Goal: Task Accomplishment & Management: Manage account settings

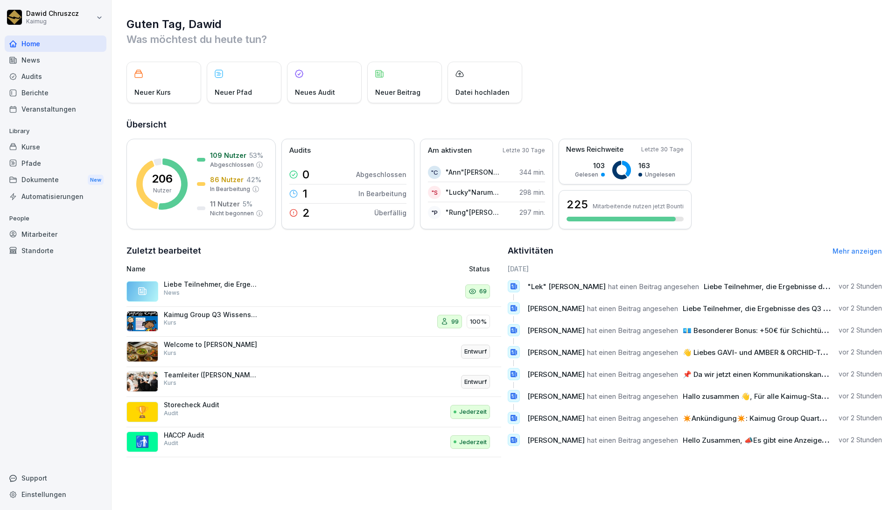
drag, startPoint x: 748, startPoint y: 331, endPoint x: 754, endPoint y: 331, distance: 6.5
click at [748, 331] on span "💶 Besonderer Bonus: +50€ für Schichtübernahmen (THEGA) 👏​​Als Anerkennung für d…" at bounding box center [863, 330] width 360 height 9
drag, startPoint x: 806, startPoint y: 327, endPoint x: 862, endPoint y: 324, distance: 55.2
click at [813, 327] on span "💶 Besonderer Bonus: +50€ für Schichtübernahmen (THEGA) 👏​​Als Anerkennung für d…" at bounding box center [863, 330] width 360 height 9
click at [877, 323] on div "Guten Tag, [PERSON_NAME] Was möchtest du [DATE] tun? Neuer Kurs Neuer Pfad Neue…" at bounding box center [504, 237] width 785 height 474
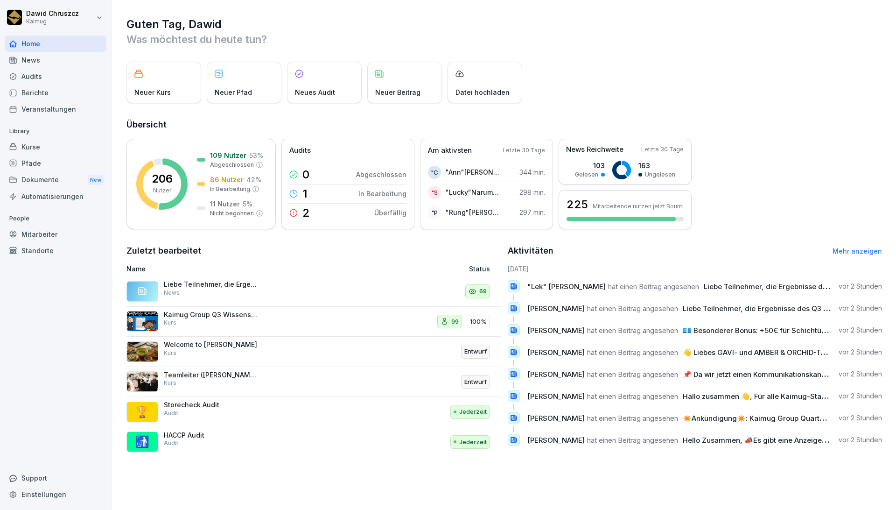
click at [853, 335] on div "[PERSON_NAME] hat einen Beitrag angesehen 💶 Besonderer Bonus: +50€ für Schichtü…" at bounding box center [695, 330] width 375 height 12
click at [852, 336] on div "[PERSON_NAME] hat einen Beitrag angesehen 💶 Besonderer Bonus: +50€ für Schichtü…" at bounding box center [695, 330] width 375 height 12
click at [763, 333] on span "💶 Besonderer Bonus: +50€ für Schichtübernahmen (THEGA) 👏​​Als Anerkennung für d…" at bounding box center [863, 330] width 360 height 9
click at [625, 331] on span "hat einen Beitrag angesehen" at bounding box center [632, 330] width 91 height 9
click at [546, 330] on span "[PERSON_NAME]" at bounding box center [555, 330] width 57 height 9
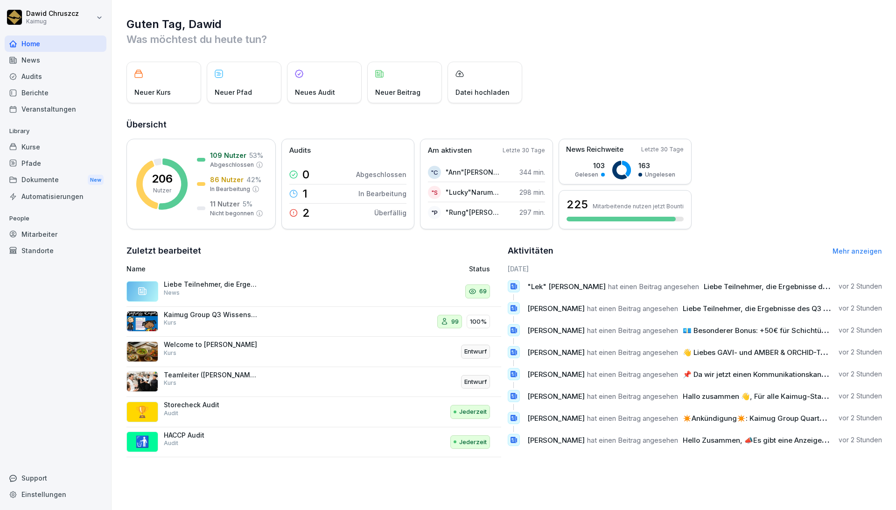
click at [593, 332] on span "hat einen Beitrag angesehen" at bounding box center [632, 330] width 91 height 9
click at [620, 332] on span "hat einen Beitrag angesehen" at bounding box center [632, 330] width 91 height 9
click at [53, 92] on div "Berichte" at bounding box center [56, 92] width 102 height 16
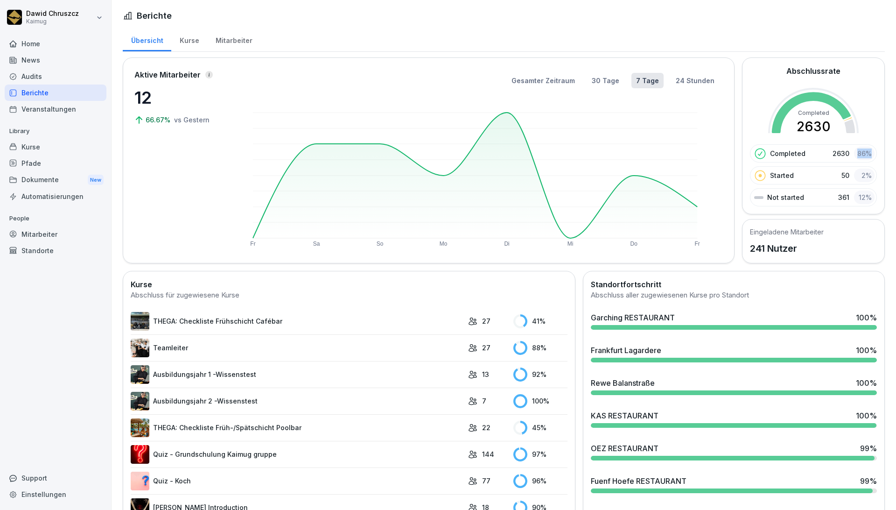
drag, startPoint x: 850, startPoint y: 151, endPoint x: 870, endPoint y: 152, distance: 20.1
click at [869, 152] on div "Abschlussrate Completed 2630 Completed 2630 86 % Started 50 2 % Not started 361…" at bounding box center [813, 135] width 143 height 157
click at [863, 111] on div "Completed 2630" at bounding box center [813, 110] width 127 height 45
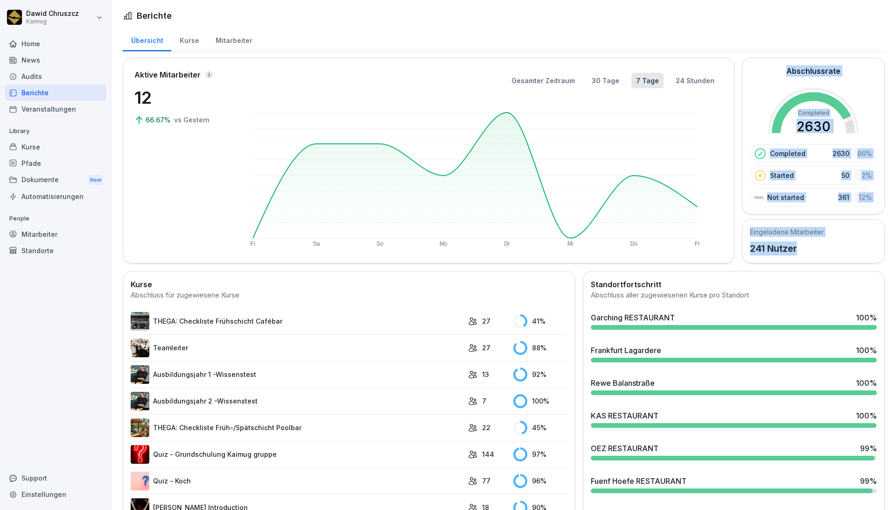
drag, startPoint x: 795, startPoint y: 245, endPoint x: 713, endPoint y: 243, distance: 81.7
click at [713, 243] on div "Aktive Mitarbeiter 12 66.67% vs [DATE] Gesamter Zeitraum 30 Tage 7 Tage 24 Stun…" at bounding box center [504, 160] width 762 height 206
click at [791, 242] on p "241 Nutzer" at bounding box center [787, 248] width 74 height 14
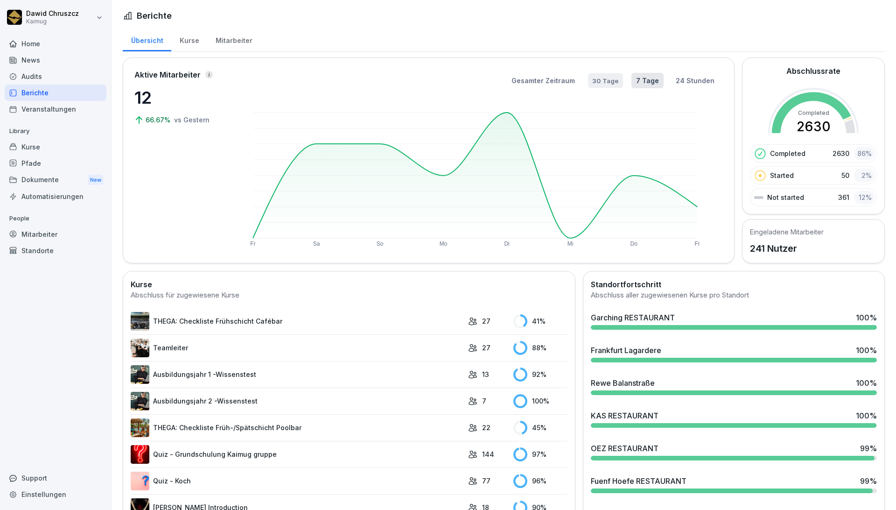
click at [589, 77] on button "30 Tage" at bounding box center [605, 80] width 35 height 14
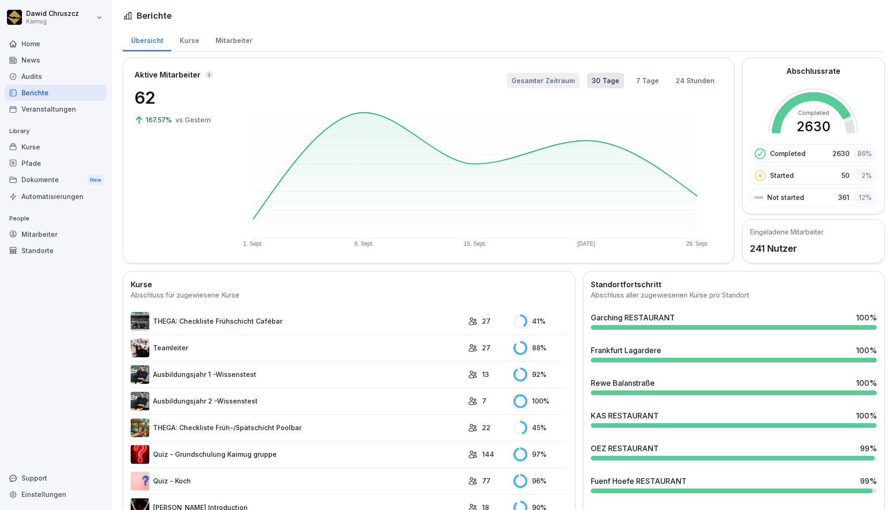
click at [553, 81] on button "Gesamter Zeitraum" at bounding box center [543, 80] width 73 height 15
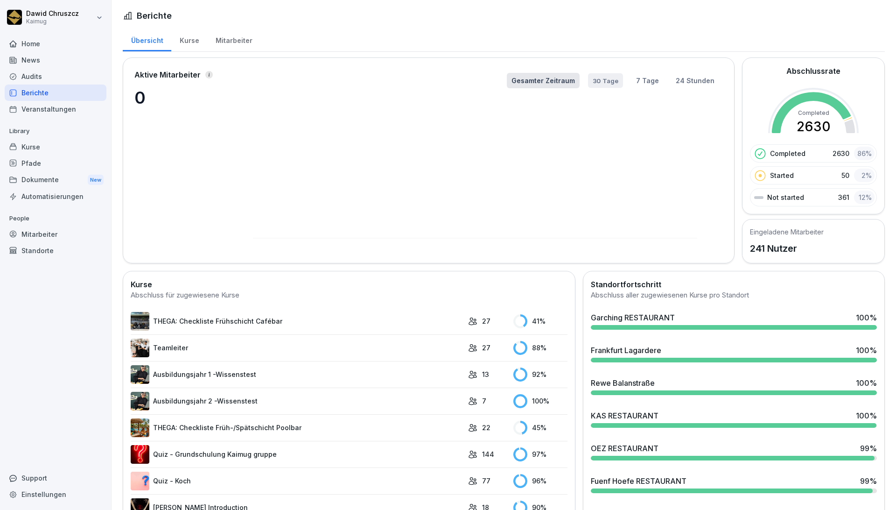
click at [593, 82] on button "30 Tage" at bounding box center [605, 80] width 35 height 14
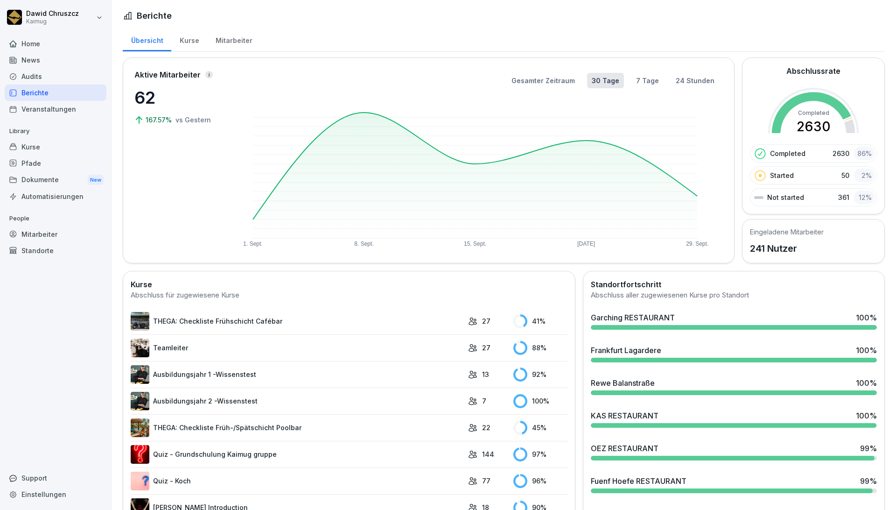
click at [58, 79] on div "Audits" at bounding box center [56, 76] width 102 height 16
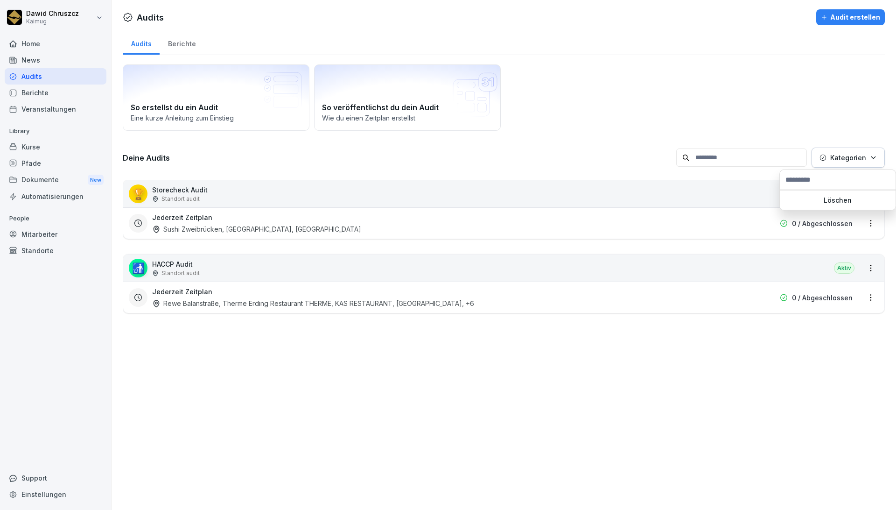
click at [870, 160] on icon "button" at bounding box center [873, 157] width 7 height 7
click at [812, 182] on input "text" at bounding box center [838, 180] width 110 height 14
click at [863, 224] on html "[PERSON_NAME] Kaimug Home News Audits Berichte Veranstaltungen Library Kurse Pf…" at bounding box center [448, 255] width 896 height 510
click at [862, 189] on html "[PERSON_NAME] Kaimug Home News Audits Berichte Veranstaltungen Library Kurse Pf…" at bounding box center [448, 255] width 896 height 510
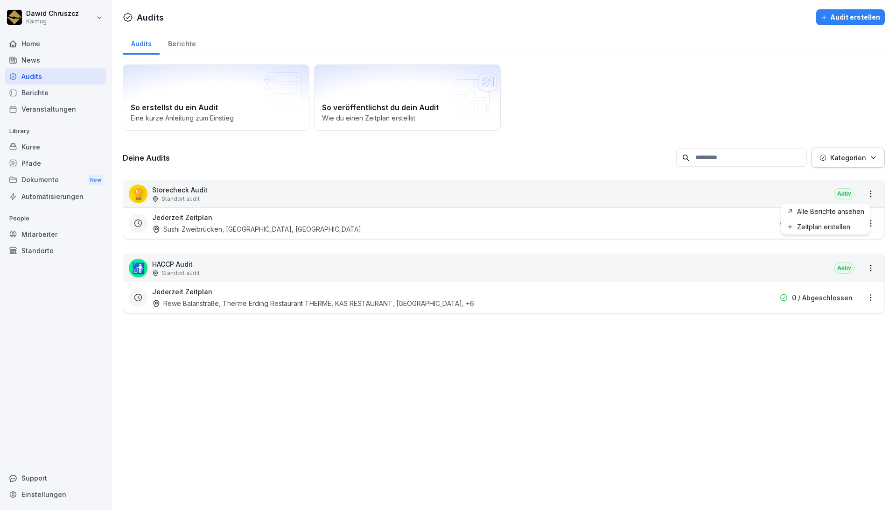
click at [862, 189] on html "[PERSON_NAME] Kaimug Home News Audits Berichte Veranstaltungen Library Kurse Pf…" at bounding box center [448, 255] width 896 height 510
click at [849, 378] on html "[PERSON_NAME] Kaimug Home News Audits Berichte Veranstaltungen Library Kurse Pf…" at bounding box center [448, 255] width 896 height 510
click at [249, 190] on div "🏆 Storecheck Audit Standort audit Aktiv" at bounding box center [503, 193] width 761 height 27
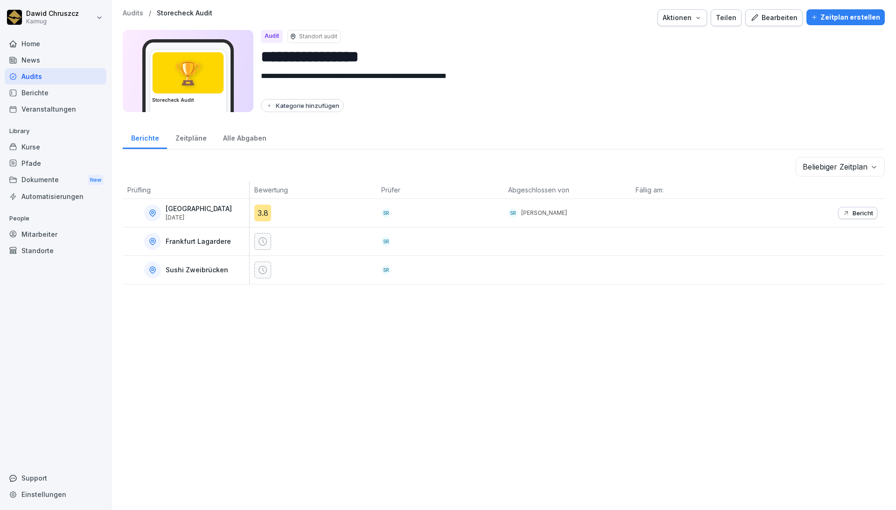
click at [317, 107] on div "Kategorie hinzufügen" at bounding box center [303, 105] width 74 height 7
click at [308, 122] on input at bounding box center [321, 123] width 120 height 18
type input "*"
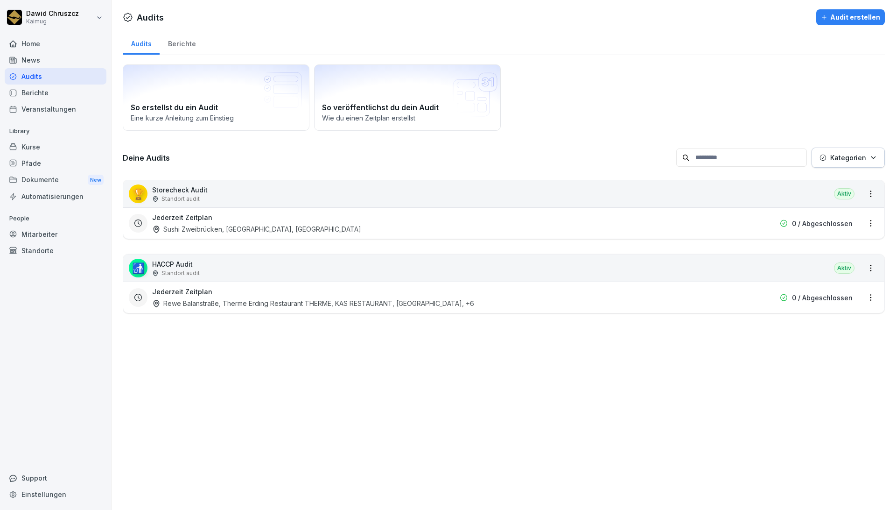
click at [31, 185] on div "Dokumente New" at bounding box center [56, 179] width 102 height 17
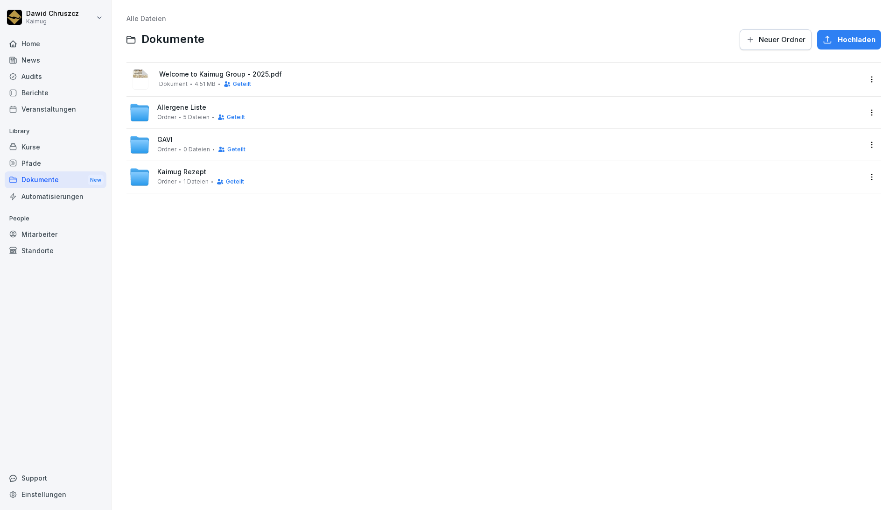
click at [273, 70] on div "Welcome to Kaimug Group - 2025.pdf Dokument 4.51 MB Geteilt" at bounding box center [495, 79] width 732 height 22
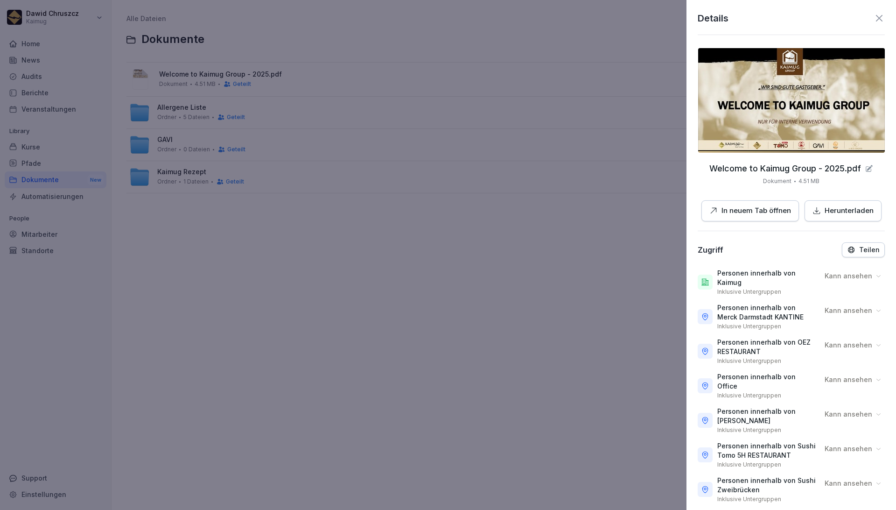
click at [852, 246] on div "Teilen" at bounding box center [863, 249] width 33 height 8
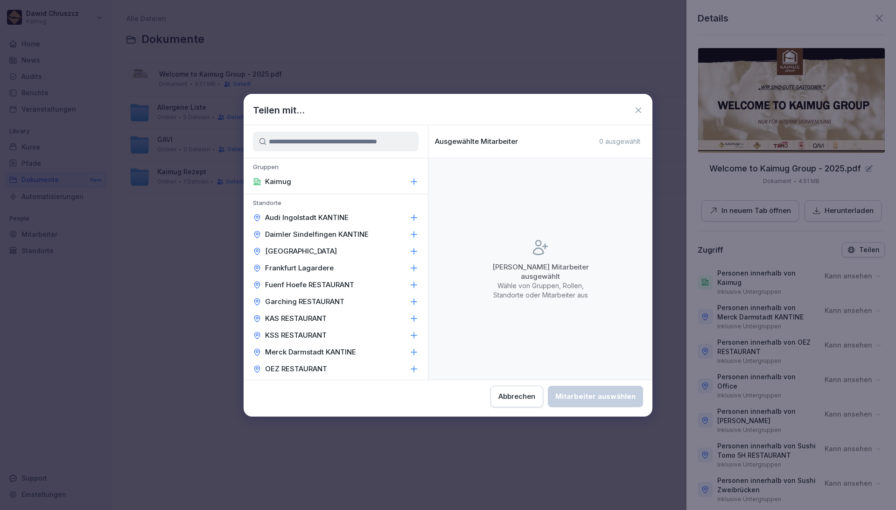
click at [300, 143] on input at bounding box center [336, 142] width 166 height 20
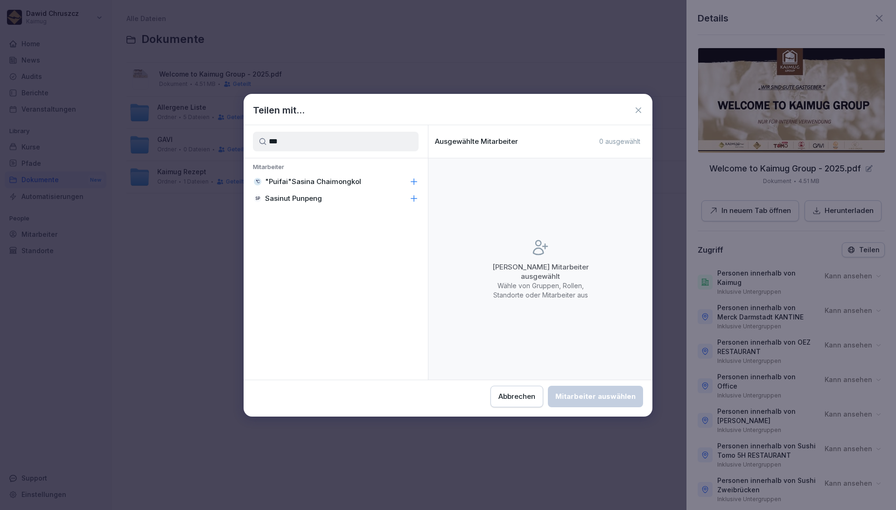
type input "***"
click at [414, 197] on icon at bounding box center [413, 198] width 9 height 9
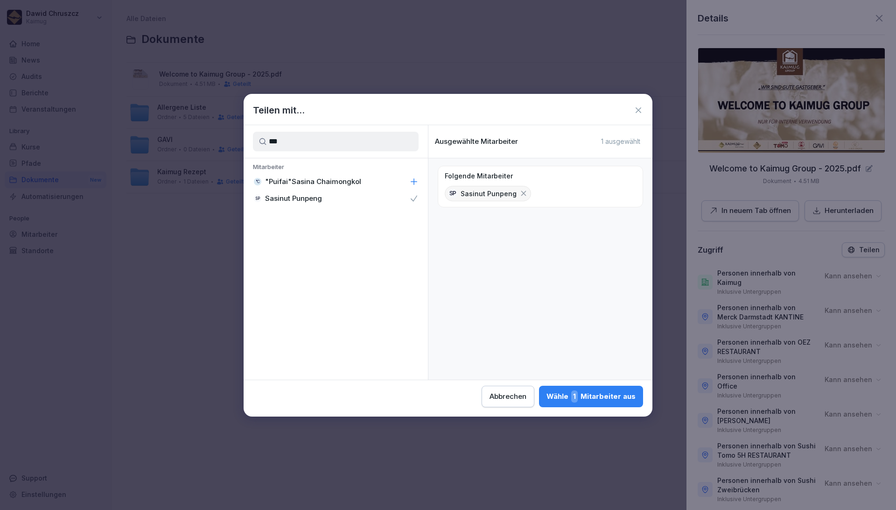
click at [593, 394] on div "Wähle 1 Mitarbeiter aus" at bounding box center [590, 396] width 89 height 12
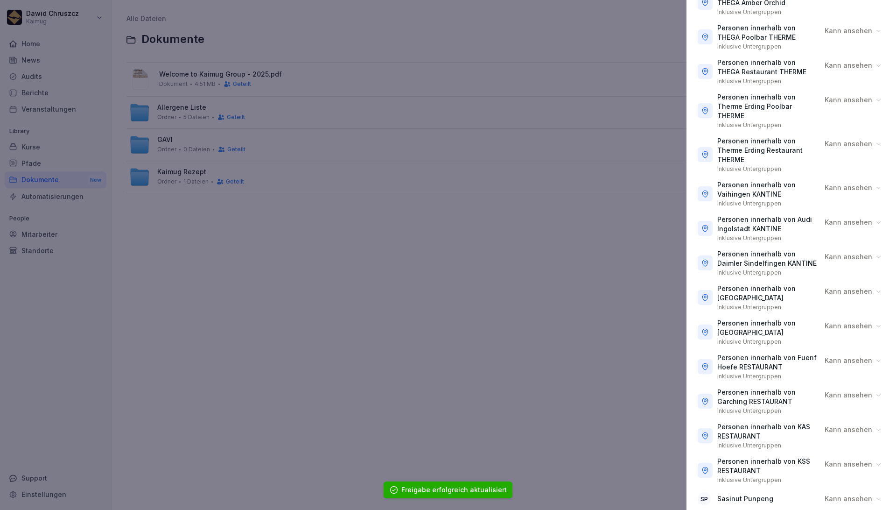
scroll to position [570, 0]
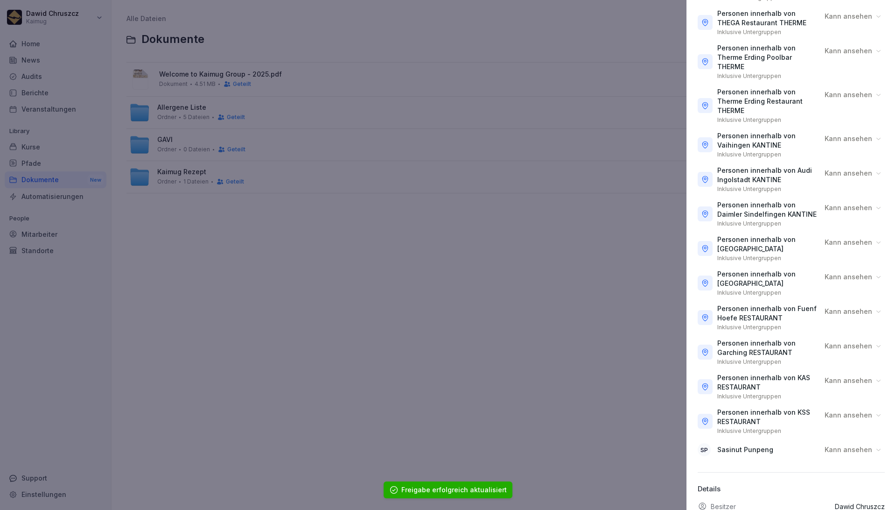
click at [862, 446] on p "Kann ansehen" at bounding box center [849, 449] width 48 height 9
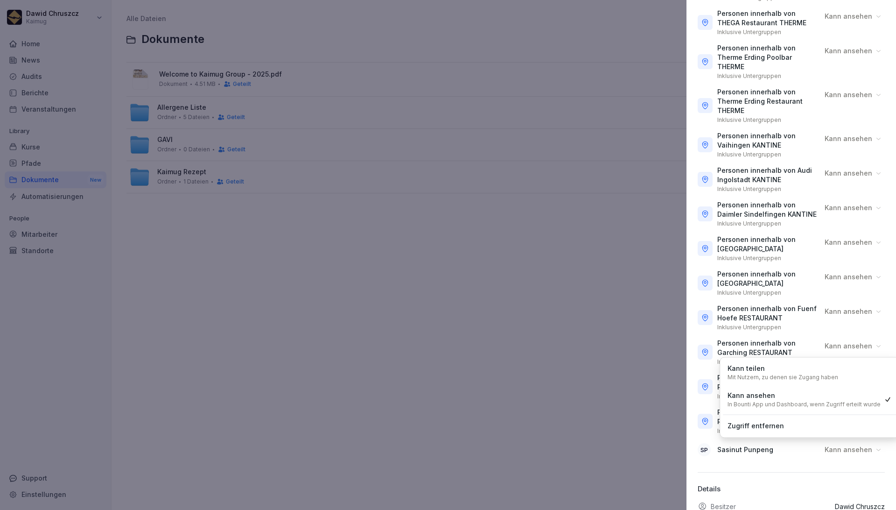
click at [756, 364] on p "Kann teilen" at bounding box center [746, 368] width 37 height 10
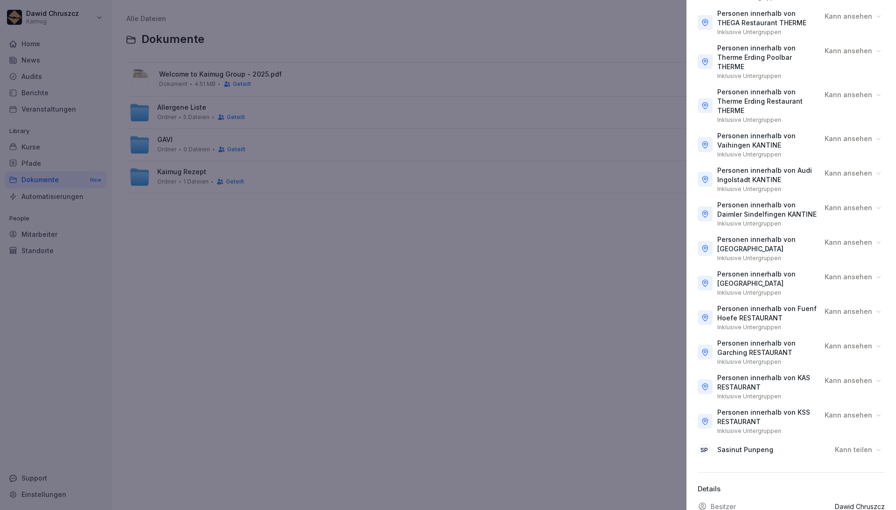
click at [616, 370] on div at bounding box center [448, 255] width 896 height 510
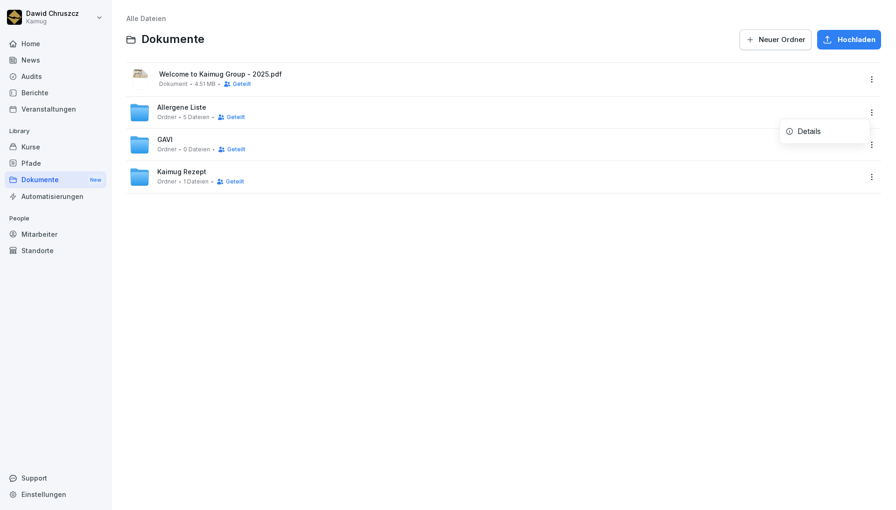
click at [862, 112] on html "[PERSON_NAME] Kaimug Home News Audits Berichte Veranstaltungen Library Kurse Pf…" at bounding box center [448, 255] width 896 height 510
click at [847, 126] on div "Details" at bounding box center [825, 131] width 90 height 19
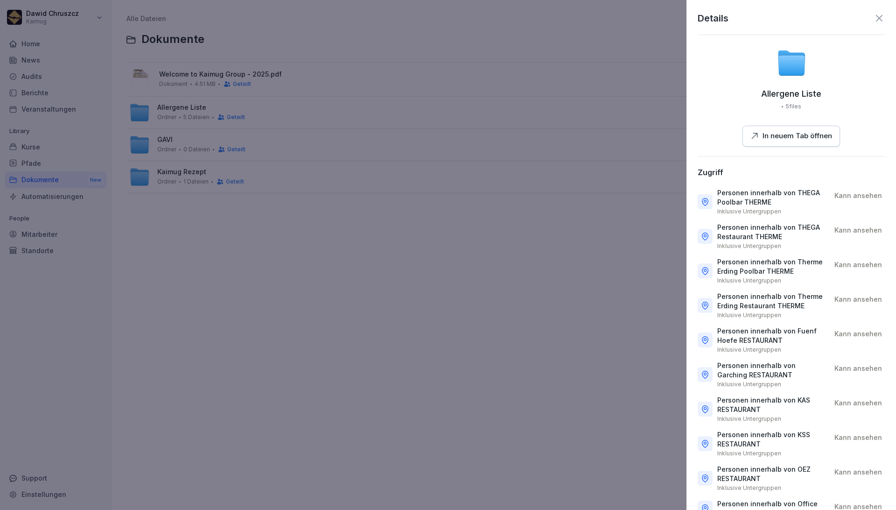
click at [874, 18] on icon at bounding box center [879, 18] width 11 height 11
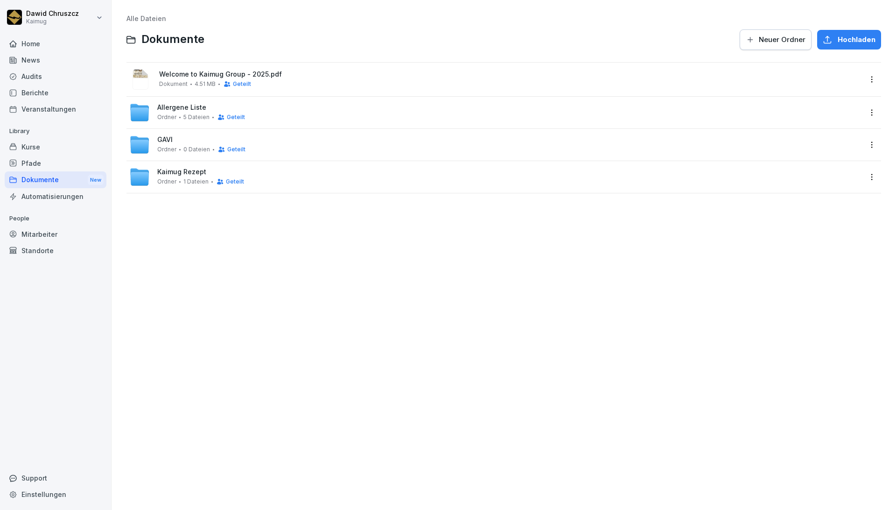
click at [266, 111] on div "Allergene Liste Ordner 5 Dateien Geteilt" at bounding box center [495, 112] width 732 height 21
click at [53, 203] on div "Automatisierungen" at bounding box center [56, 196] width 102 height 16
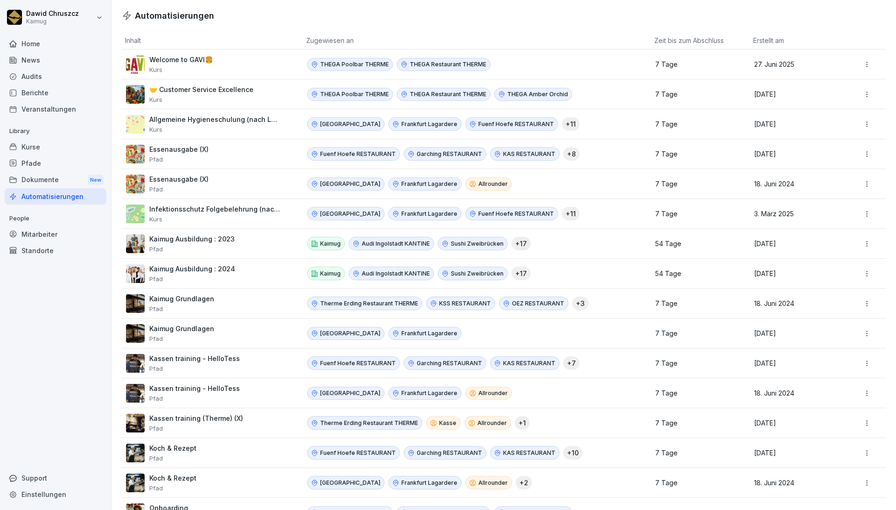
click at [25, 249] on div "Standorte" at bounding box center [56, 250] width 102 height 16
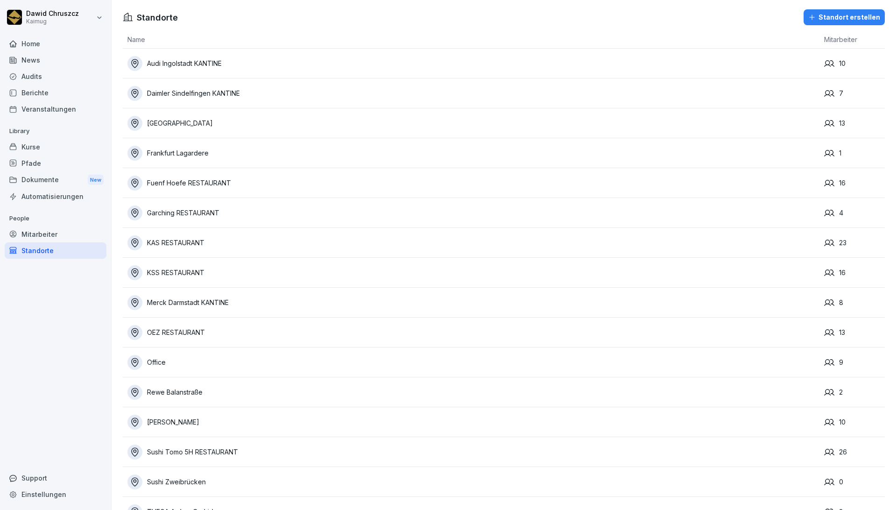
click at [65, 104] on div "Veranstaltungen" at bounding box center [56, 109] width 102 height 16
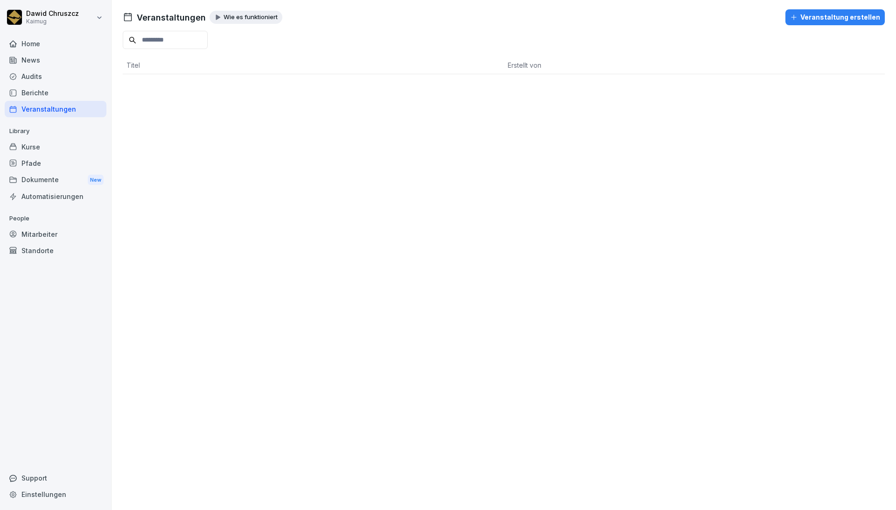
click at [810, 23] on button "Veranstaltung erstellen" at bounding box center [834, 17] width 99 height 16
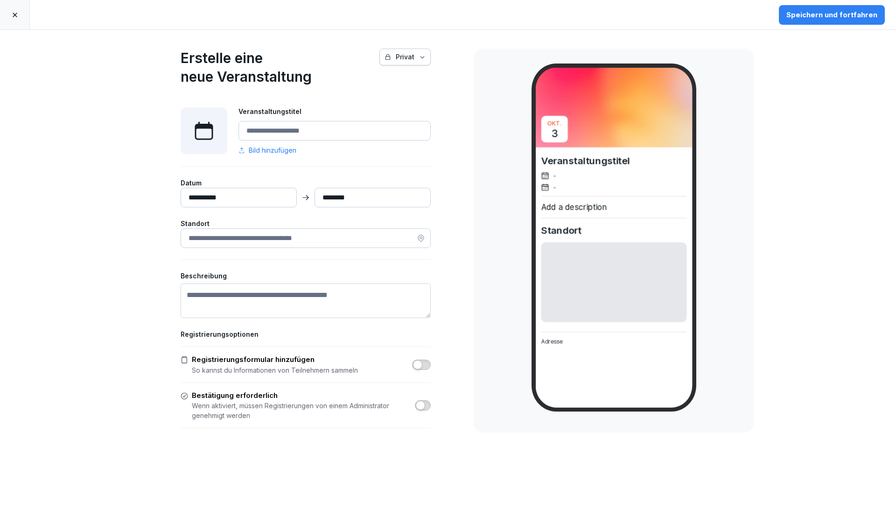
click at [15, 11] on icon at bounding box center [14, 14] width 7 height 7
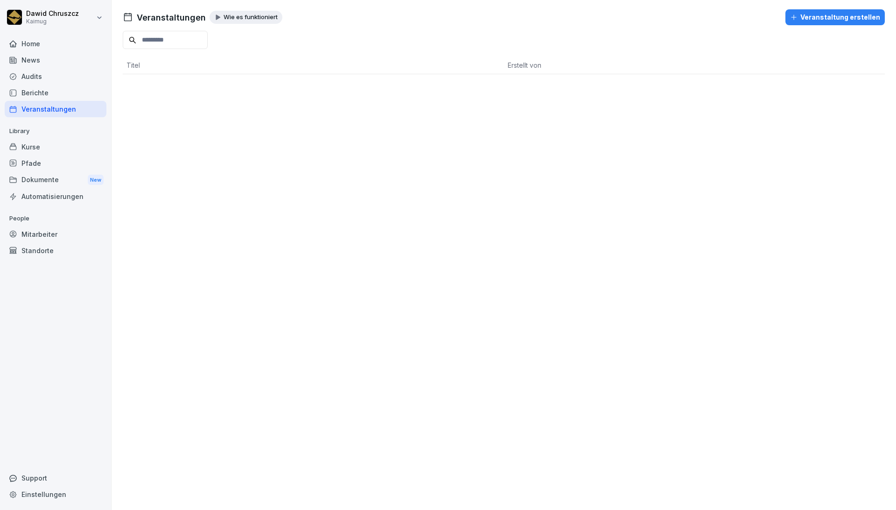
click at [843, 19] on div "Veranstaltung erstellen" at bounding box center [835, 17] width 90 height 10
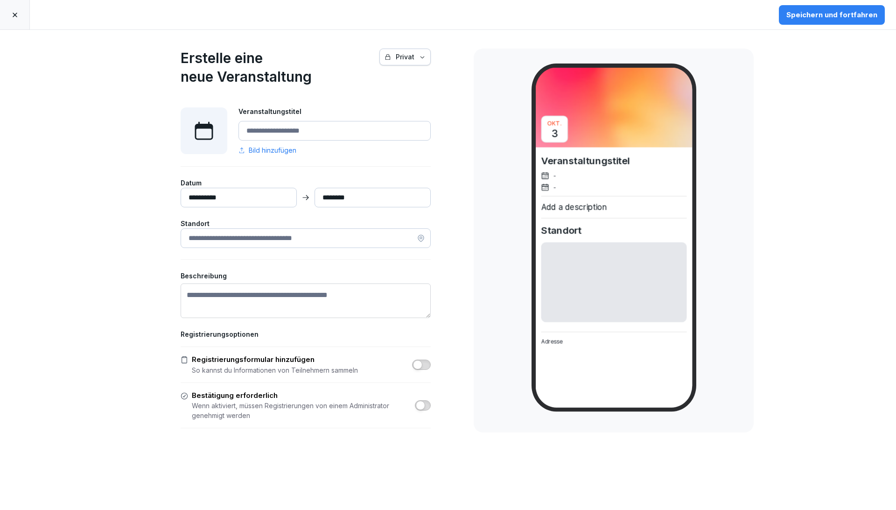
click at [418, 53] on div "Privat" at bounding box center [405, 57] width 41 height 10
click at [310, 126] on input "Veranstaltungstitel" at bounding box center [334, 131] width 192 height 20
click at [352, 238] on input at bounding box center [306, 238] width 250 height 20
click at [443, 283] on div "**********" at bounding box center [305, 275] width 327 height 491
click at [7, 17] on link at bounding box center [15, 14] width 30 height 29
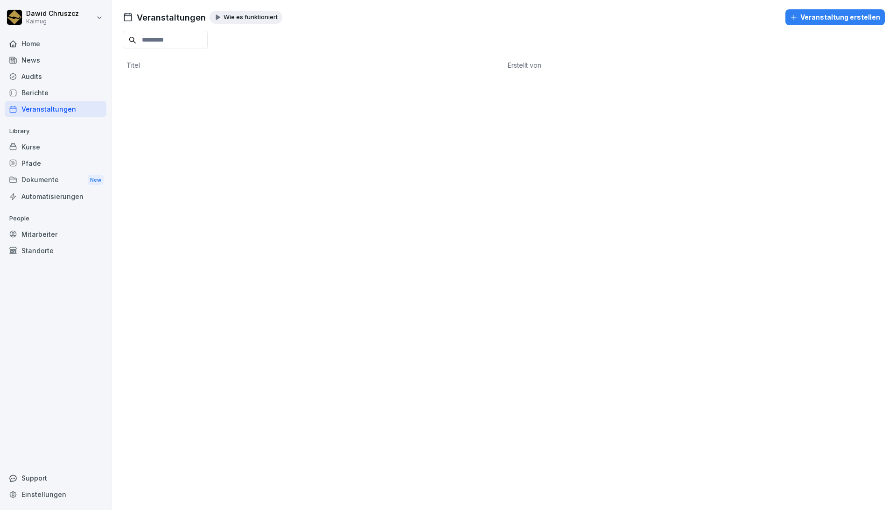
click at [183, 167] on div "Veranstaltungen Wie es funktioniert Veranstaltung erstellen Titel Erstellt von" at bounding box center [504, 255] width 785 height 510
click at [64, 56] on div "News" at bounding box center [56, 60] width 102 height 16
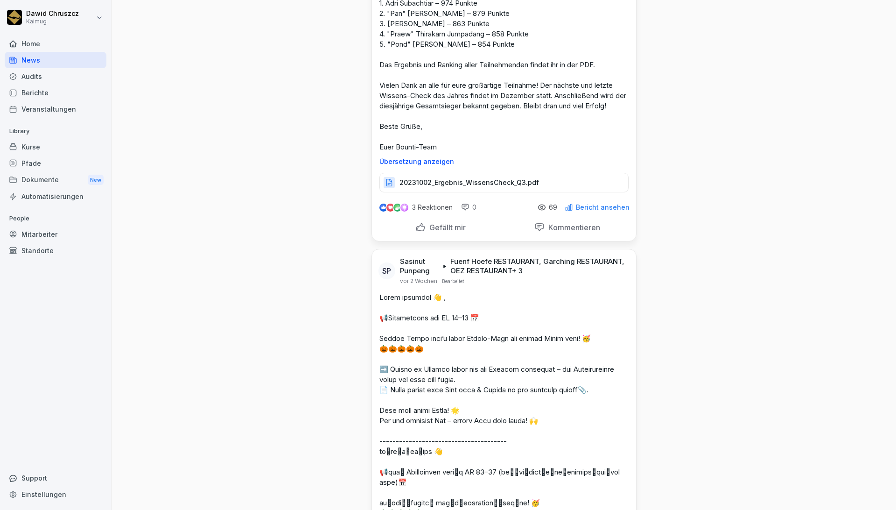
scroll to position [207, 0]
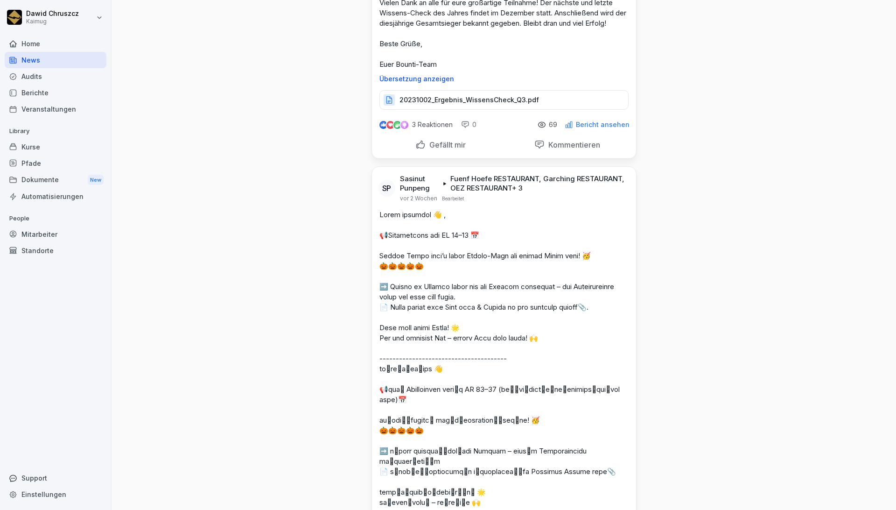
click at [406, 123] on div "3 Reaktionen" at bounding box center [415, 124] width 74 height 11
click at [393, 123] on img at bounding box center [397, 125] width 8 height 8
click at [589, 126] on p "Bericht ansehen" at bounding box center [603, 124] width 54 height 7
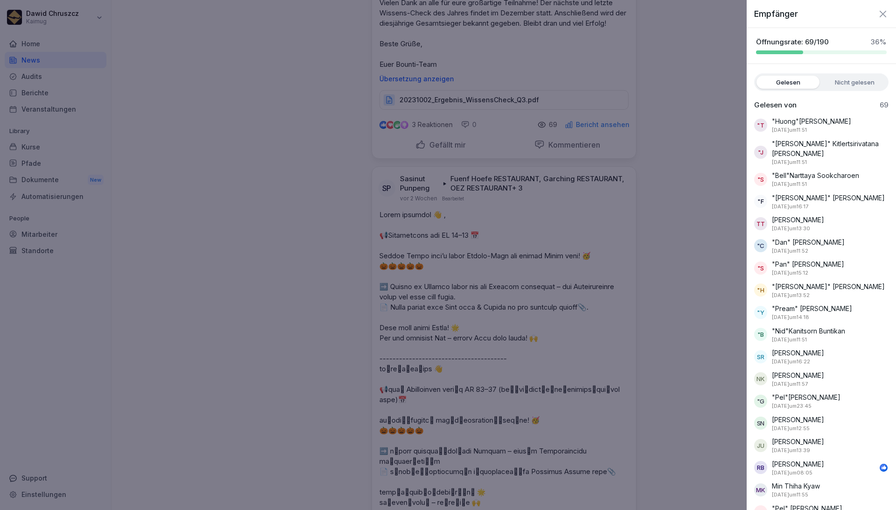
click at [855, 83] on label "Nicht gelesen" at bounding box center [854, 82] width 63 height 13
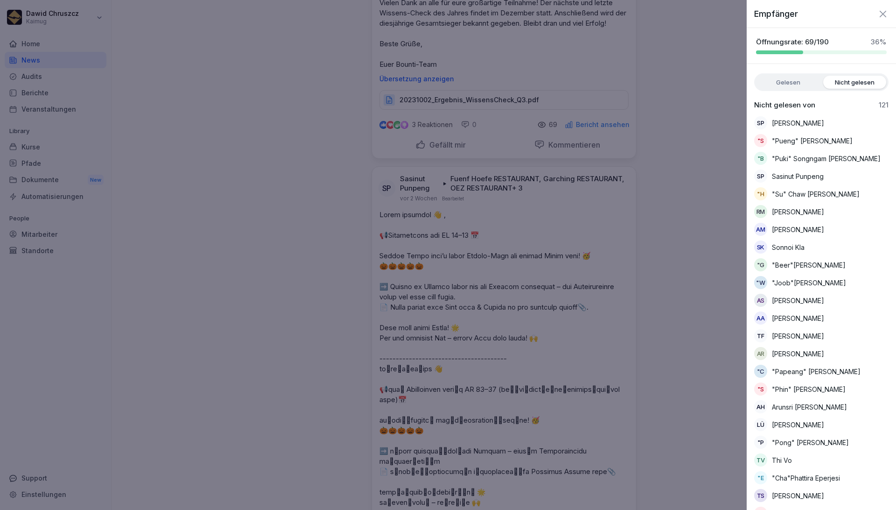
click at [788, 77] on label "Gelesen" at bounding box center [788, 82] width 63 height 13
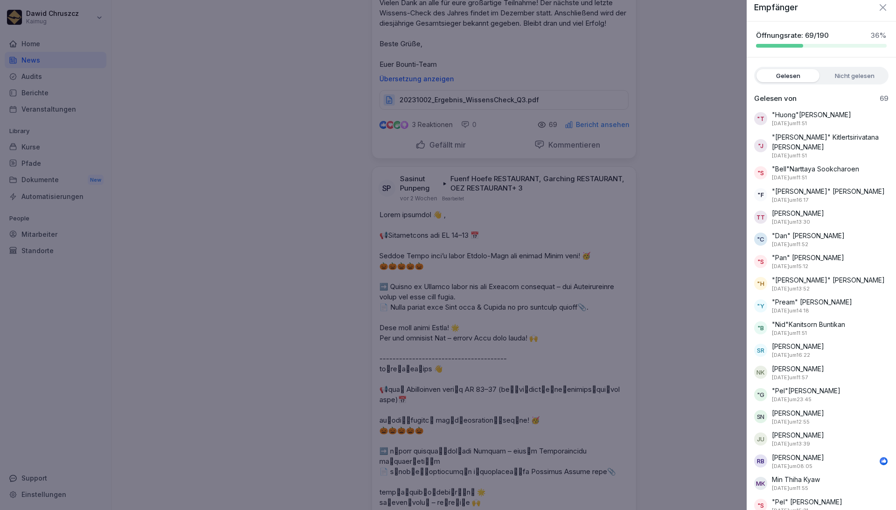
scroll to position [0, 0]
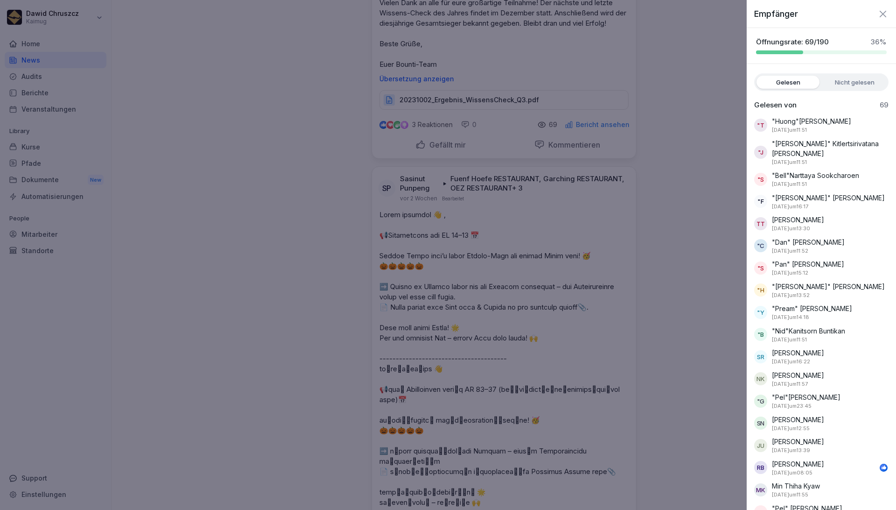
click at [843, 78] on label "Nicht gelesen" at bounding box center [854, 82] width 63 height 13
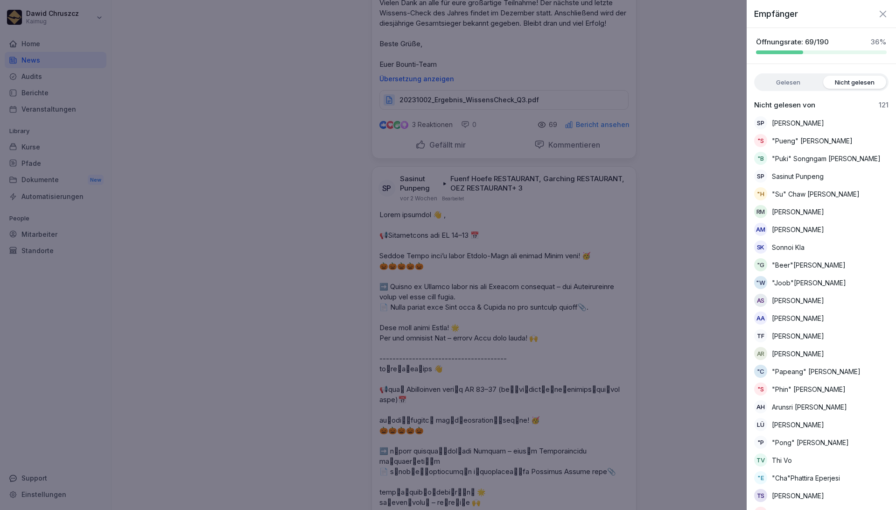
click at [880, 15] on icon "button" at bounding box center [883, 13] width 7 height 7
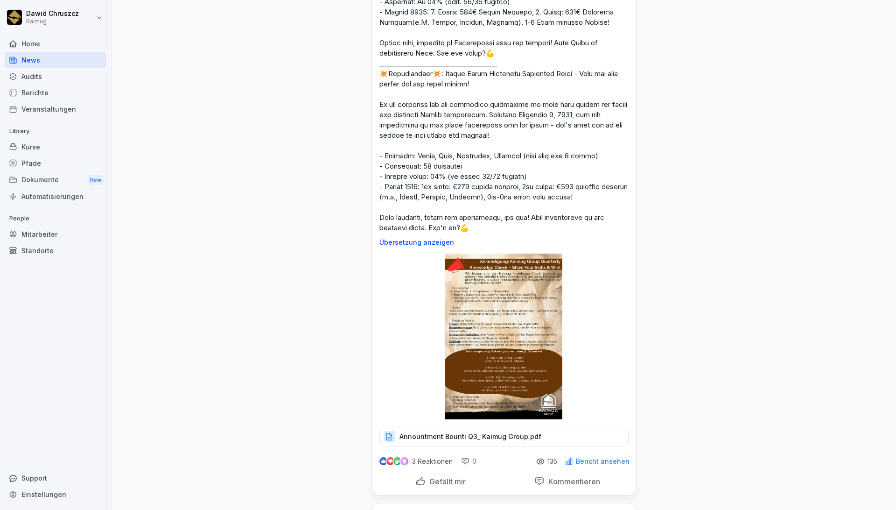
scroll to position [1554, 0]
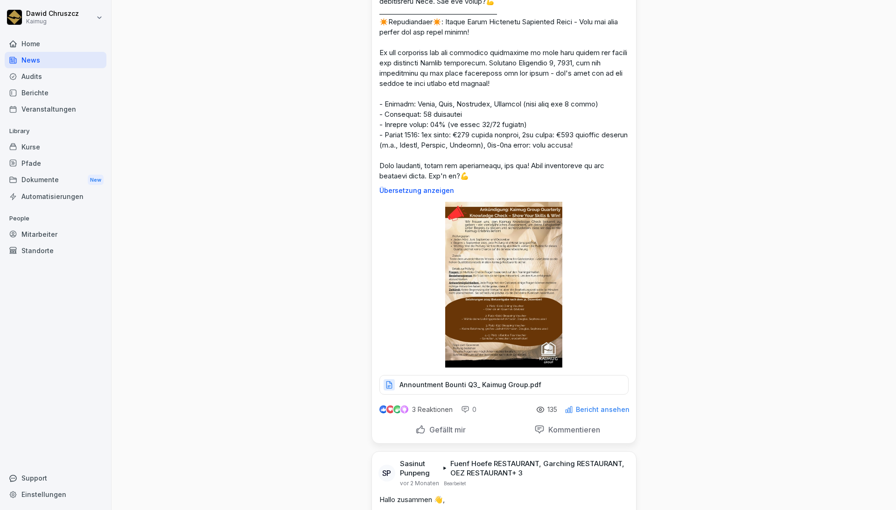
click at [588, 413] on p "Bericht ansehen" at bounding box center [603, 409] width 54 height 7
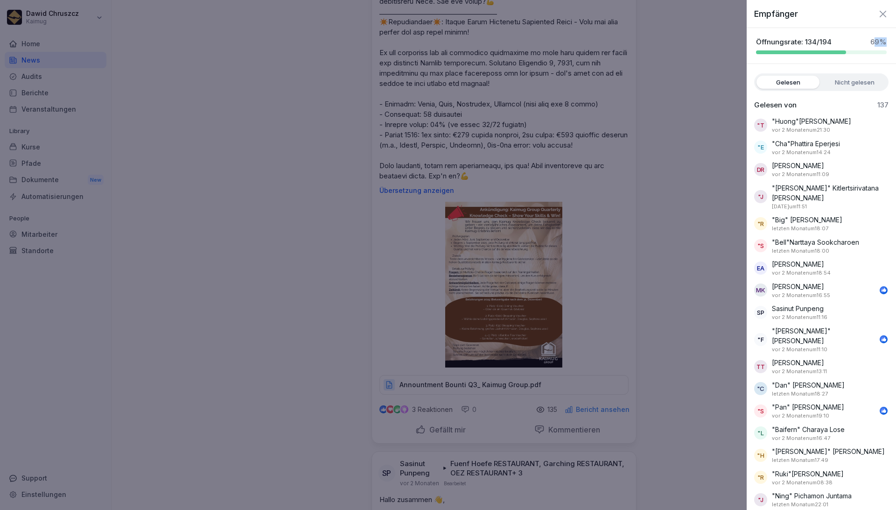
drag, startPoint x: 867, startPoint y: 40, endPoint x: 883, endPoint y: 38, distance: 15.6
click at [883, 38] on div "Öffnungsrate: 134/194 69 %" at bounding box center [821, 45] width 149 height 17
drag, startPoint x: 861, startPoint y: 42, endPoint x: 889, endPoint y: 40, distance: 28.1
click at [889, 40] on div "Empfänger Öffnungsrate: 134/194 69 % Gelesen Nicht gelesen Gelesen von 137 "T "…" at bounding box center [821, 255] width 149 height 510
click at [843, 8] on div "Empfänger" at bounding box center [821, 10] width 149 height 20
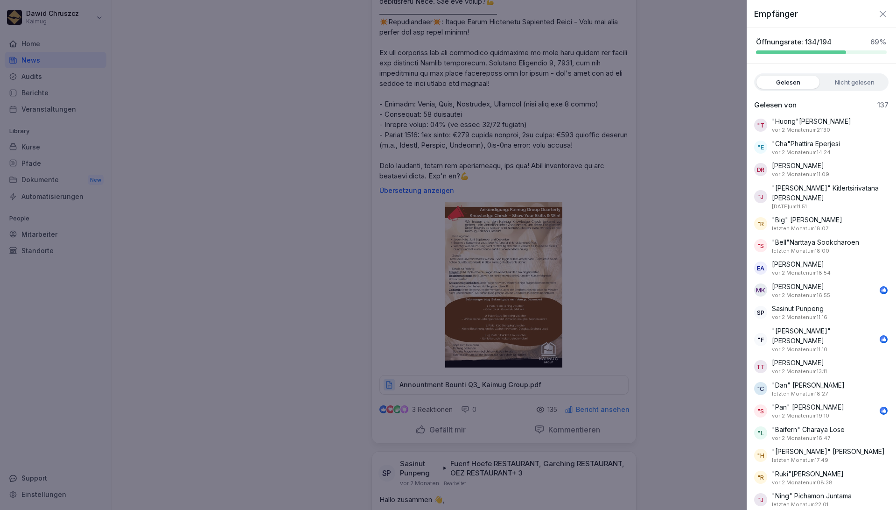
click at [839, 84] on label "Nicht gelesen" at bounding box center [854, 82] width 63 height 13
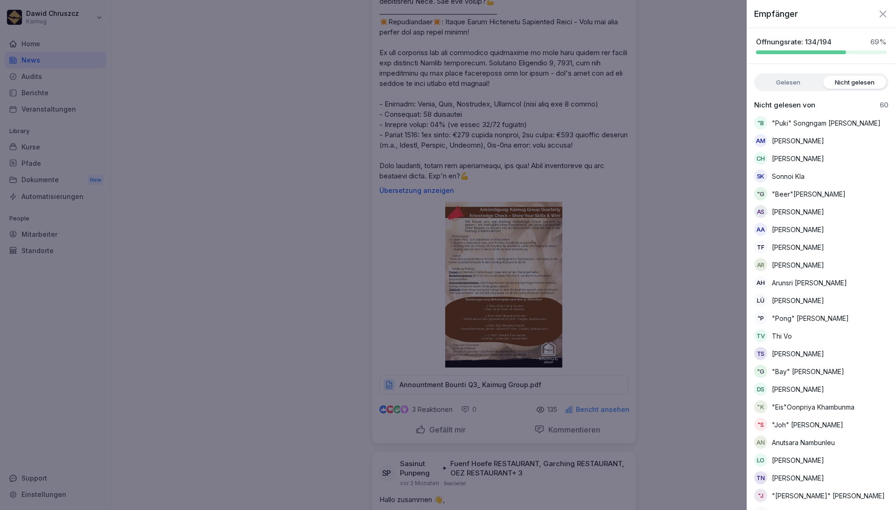
click at [877, 10] on icon "button" at bounding box center [882, 13] width 11 height 11
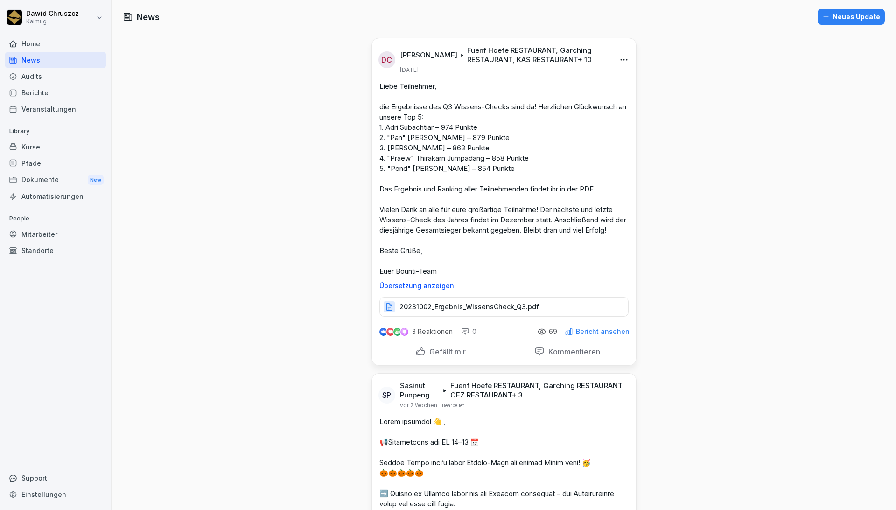
scroll to position [0, 0]
